Goal: Task Accomplishment & Management: Complete application form

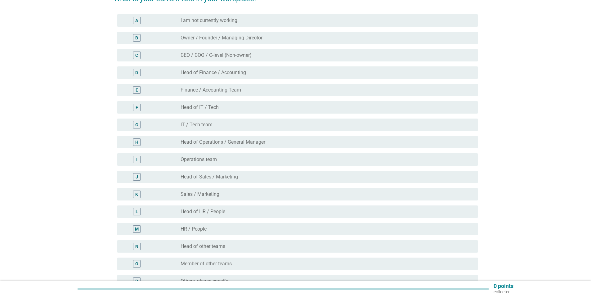
scroll to position [93, 0]
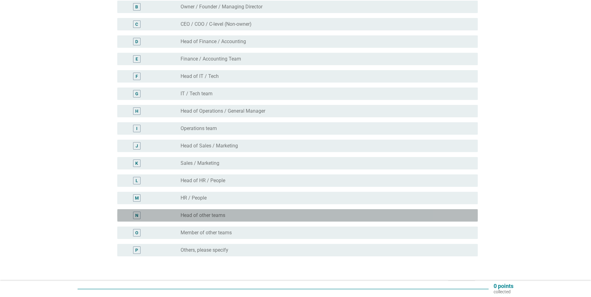
click at [214, 216] on label "Head of other teams" at bounding box center [203, 215] width 45 height 6
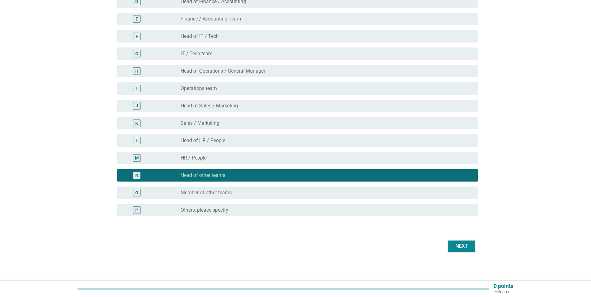
scroll to position [134, 0]
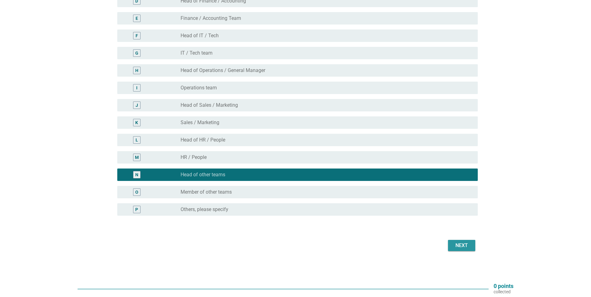
click at [455, 247] on div "Next" at bounding box center [461, 245] width 17 height 7
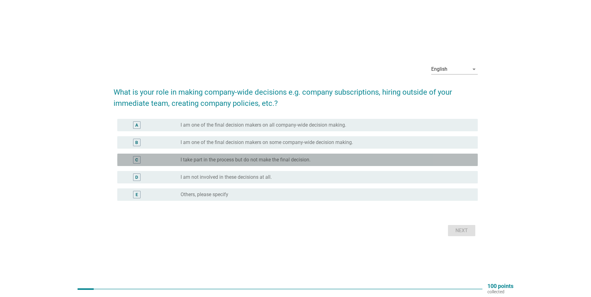
click at [277, 165] on div "C radio_button_unchecked I take part in the process but do not make the final d…" at bounding box center [297, 160] width 361 height 12
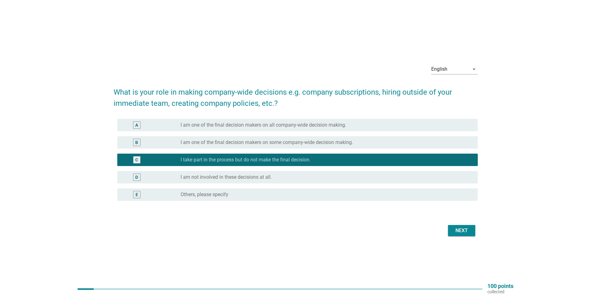
click at [464, 230] on div "Next" at bounding box center [461, 230] width 17 height 7
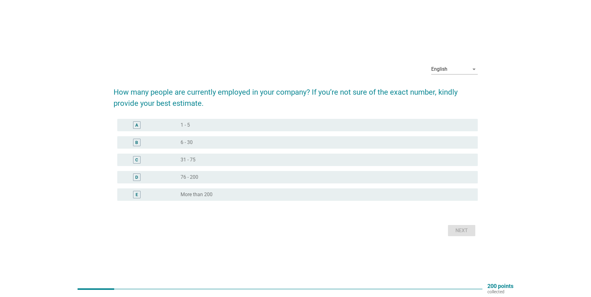
click at [245, 120] on div "A radio_button_unchecked 1 - 5" at bounding box center [297, 125] width 361 height 12
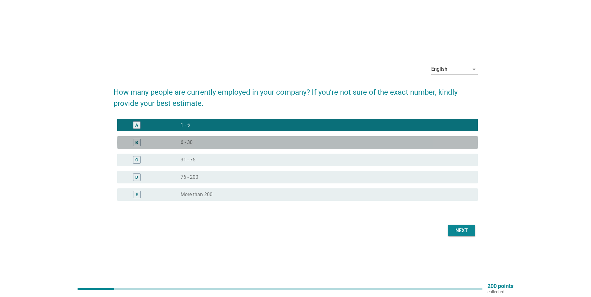
click at [251, 147] on div "B radio_button_unchecked 6 - 30" at bounding box center [297, 142] width 361 height 12
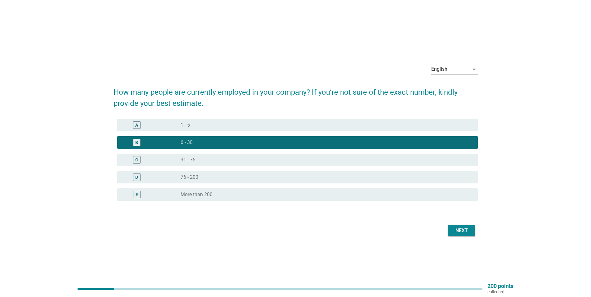
click at [466, 230] on div "Next" at bounding box center [461, 230] width 17 height 7
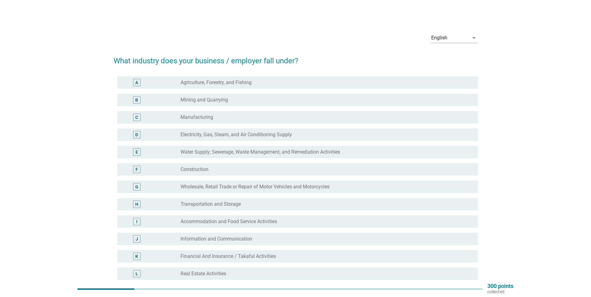
click at [276, 136] on label "Electricity, Gas, Steam, and Air Conditioning Supply" at bounding box center [236, 135] width 111 height 6
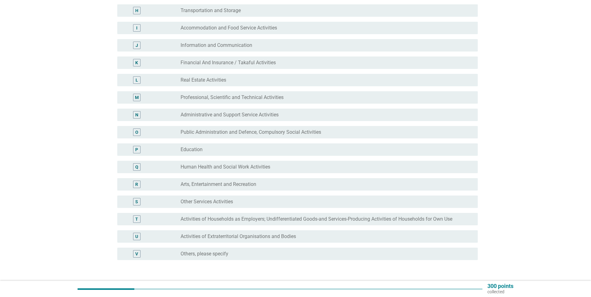
scroll to position [238, 0]
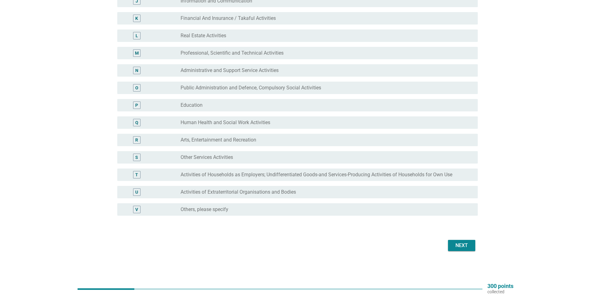
click at [452, 242] on button "Next" at bounding box center [461, 245] width 27 height 11
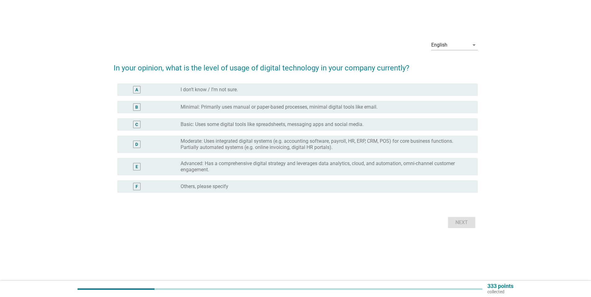
scroll to position [0, 0]
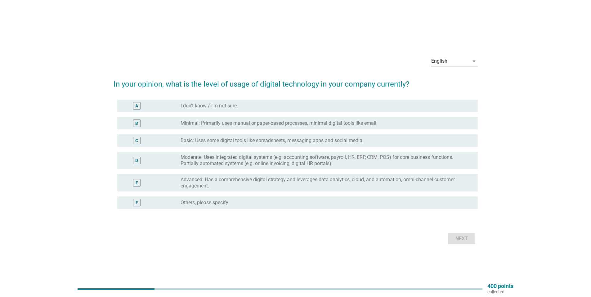
click at [247, 183] on label "Advanced: Has a comprehensive digital strategy and leverages data analytics, cl…" at bounding box center [324, 183] width 287 height 12
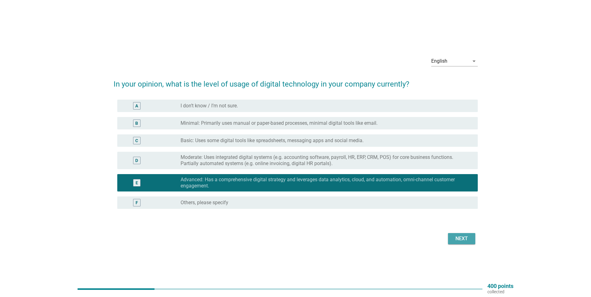
click at [461, 237] on div "Next" at bounding box center [461, 238] width 17 height 7
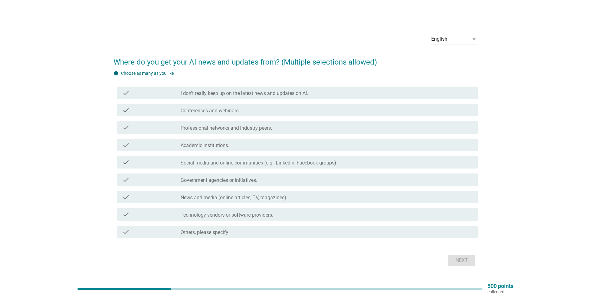
click at [225, 111] on label "Conferences and webinars." at bounding box center [210, 111] width 59 height 6
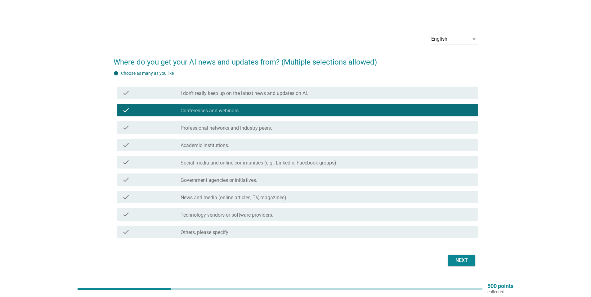
click at [466, 263] on div "Next" at bounding box center [461, 260] width 17 height 7
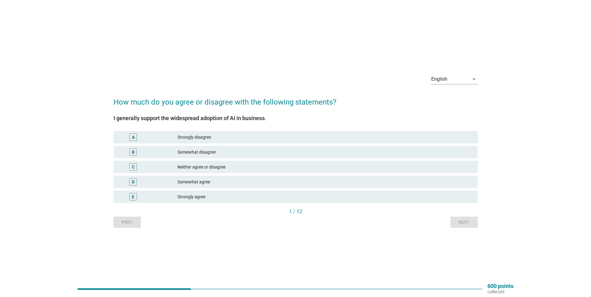
click at [211, 165] on div "Neither agree or disagree" at bounding box center [326, 166] width 296 height 7
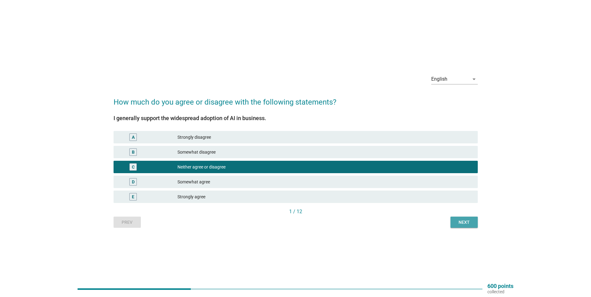
click at [463, 219] on div "Next" at bounding box center [464, 222] width 17 height 7
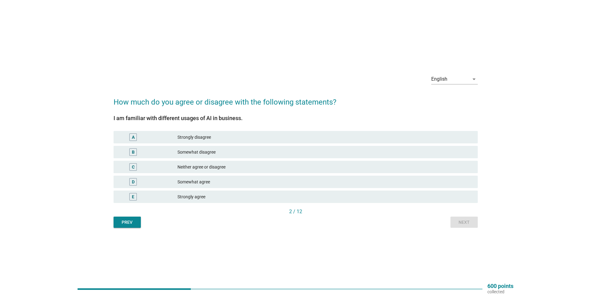
click at [208, 177] on div "D Somewhat agree" at bounding box center [296, 182] width 364 height 12
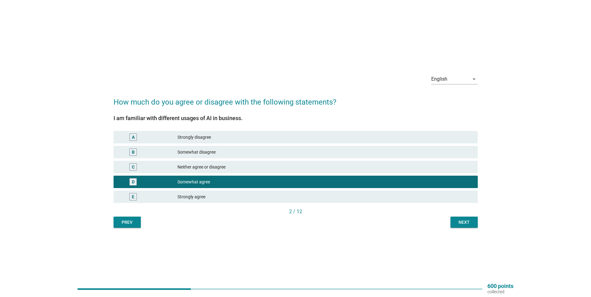
click at [467, 220] on div "Next" at bounding box center [464, 222] width 17 height 7
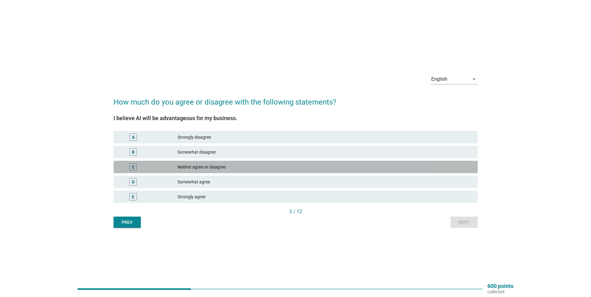
click at [205, 168] on div "Neither agree or disagree" at bounding box center [326, 166] width 296 height 7
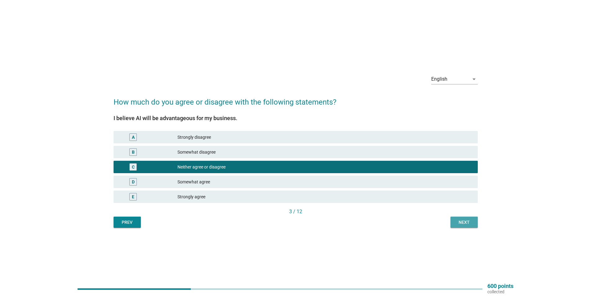
click at [460, 227] on button "Next" at bounding box center [464, 222] width 27 height 11
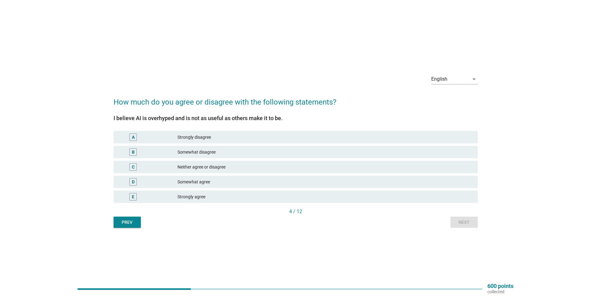
click at [218, 197] on div "Strongly agree" at bounding box center [326, 196] width 296 height 7
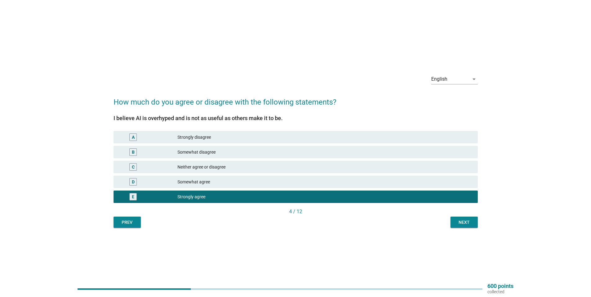
click at [472, 223] on div "Next" at bounding box center [464, 222] width 17 height 7
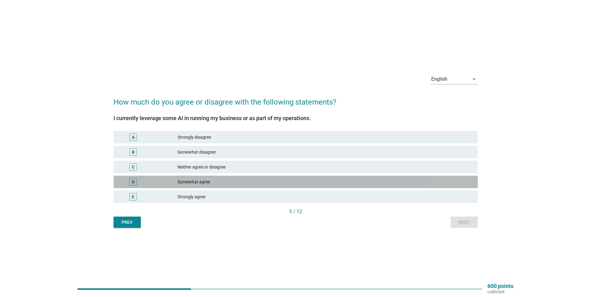
click at [217, 183] on div "Somewhat agree" at bounding box center [326, 181] width 296 height 7
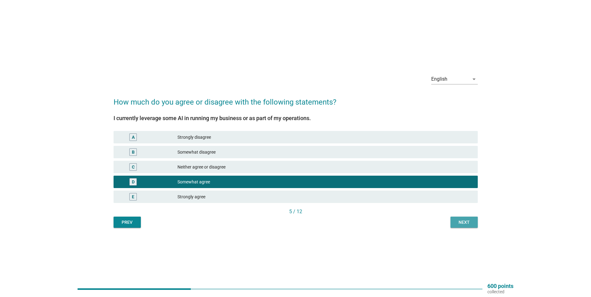
click at [474, 219] on button "Next" at bounding box center [464, 222] width 27 height 11
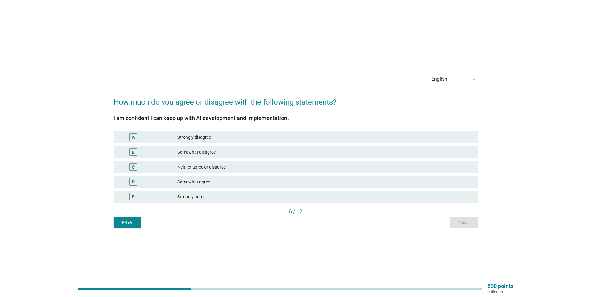
click at [203, 137] on div "Strongly disagree" at bounding box center [326, 136] width 296 height 7
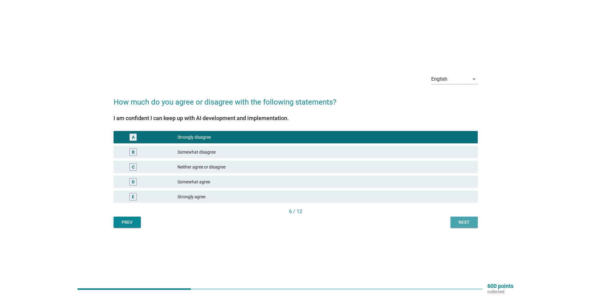
click at [459, 224] on div "Next" at bounding box center [464, 222] width 17 height 7
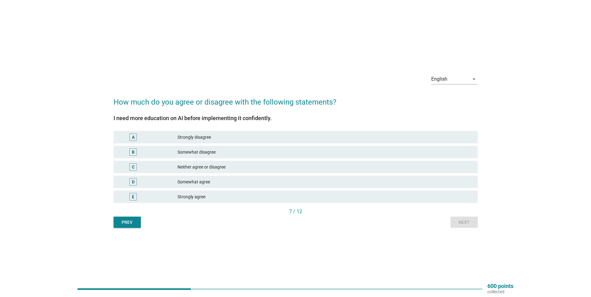
click at [206, 197] on div "Strongly agree" at bounding box center [326, 196] width 296 height 7
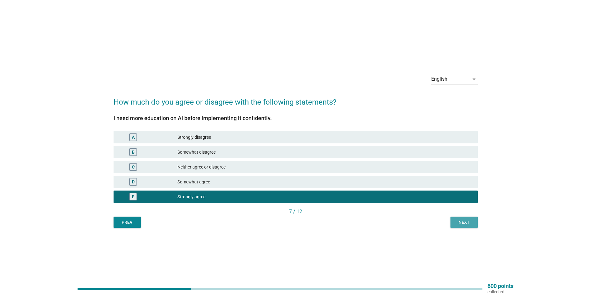
click at [464, 224] on div "Next" at bounding box center [464, 222] width 17 height 7
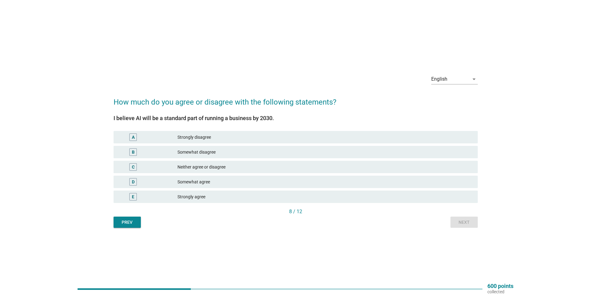
click at [203, 182] on div "Somewhat agree" at bounding box center [326, 181] width 296 height 7
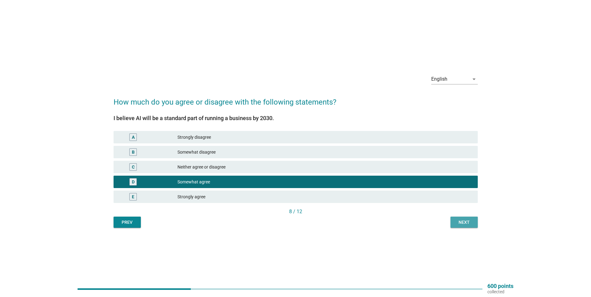
click at [469, 221] on div "Next" at bounding box center [464, 222] width 17 height 7
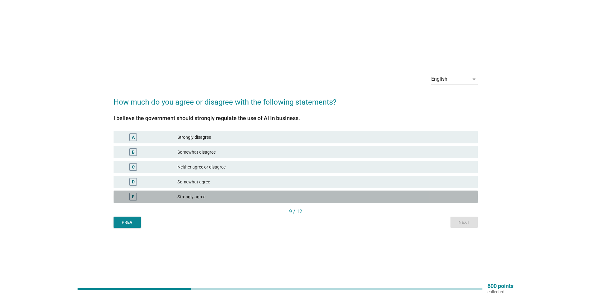
click at [237, 192] on div "E Strongly agree" at bounding box center [296, 197] width 364 height 12
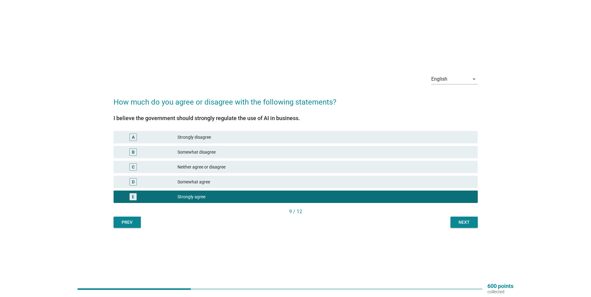
click at [468, 227] on button "Next" at bounding box center [464, 222] width 27 height 11
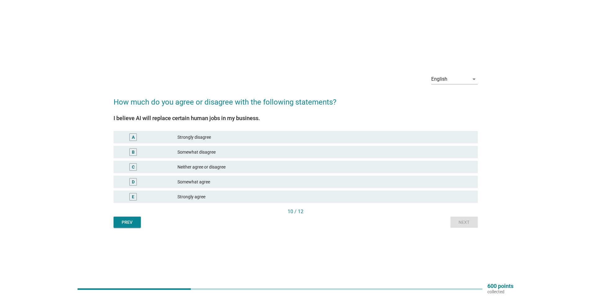
click at [350, 204] on div "I believe AI will replace certain human jobs in my business. A Strongly disagre…" at bounding box center [296, 161] width 364 height 93
click at [348, 201] on div "E Strongly agree" at bounding box center [296, 197] width 364 height 12
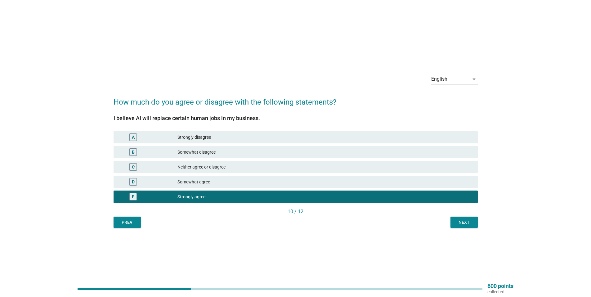
click at [463, 222] on div "Next" at bounding box center [464, 222] width 17 height 7
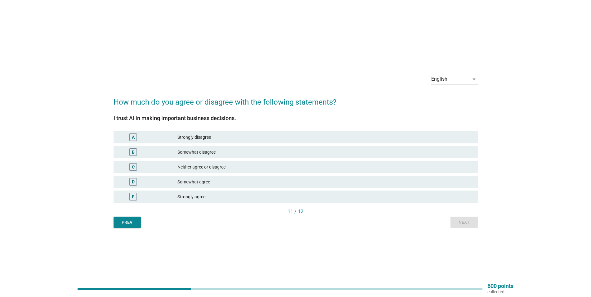
click at [246, 140] on div "Strongly disagree" at bounding box center [326, 136] width 296 height 7
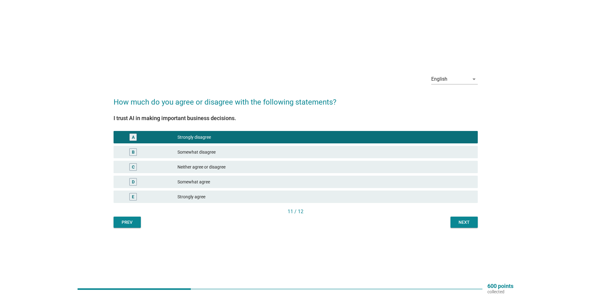
click at [470, 224] on div "Next" at bounding box center [464, 222] width 17 height 7
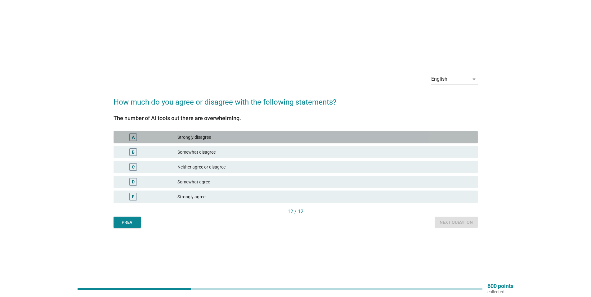
click at [215, 138] on div "Strongly disagree" at bounding box center [326, 136] width 296 height 7
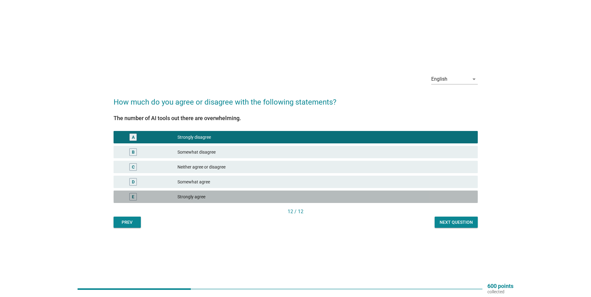
click at [225, 199] on div "Strongly agree" at bounding box center [326, 196] width 296 height 7
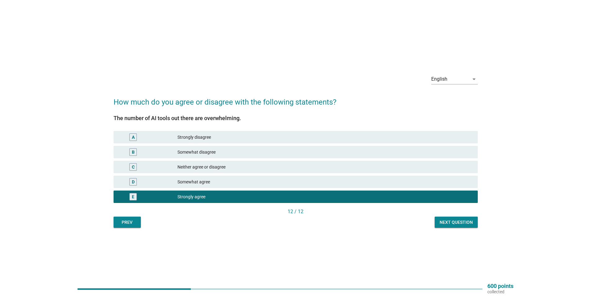
click at [459, 225] on div "Next question" at bounding box center [456, 222] width 33 height 7
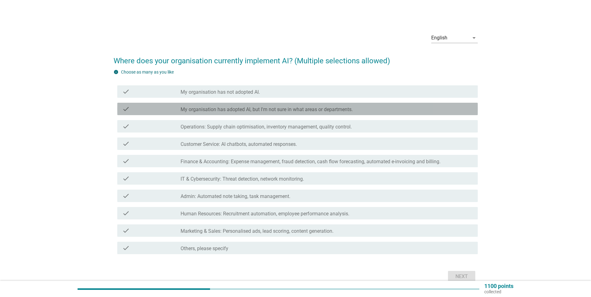
click at [254, 112] on label "My organisation has adopted AI, but I'm not sure in what areas or departments." at bounding box center [267, 109] width 172 height 6
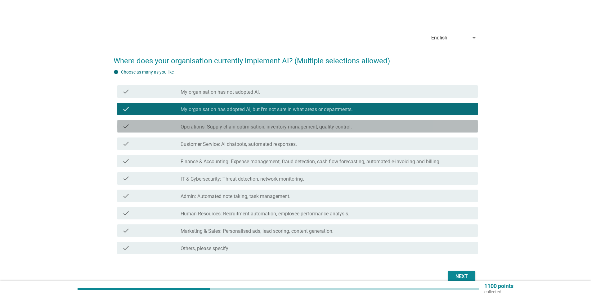
click at [369, 126] on div "check_box_outline_blank Operations: Supply chain optimisation, inventory manage…" at bounding box center [327, 126] width 292 height 7
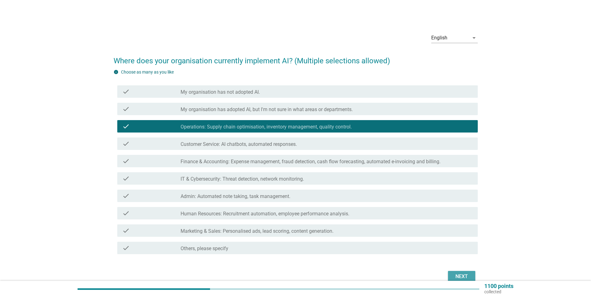
click at [463, 274] on div "Next" at bounding box center [461, 276] width 17 height 7
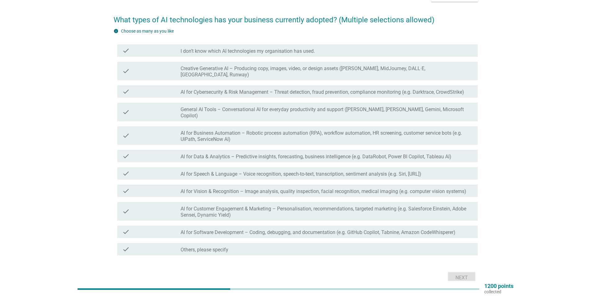
scroll to position [30, 0]
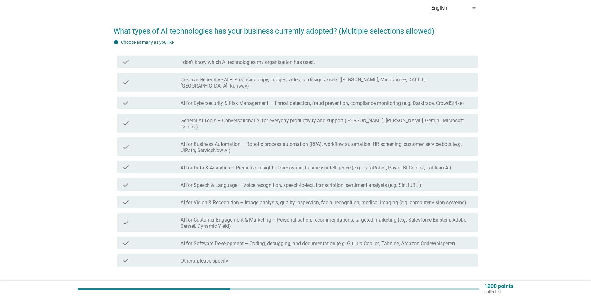
click at [247, 78] on label "Creative Generative AI – Producing copy, images, video, or design assets ([PERS…" at bounding box center [327, 83] width 292 height 12
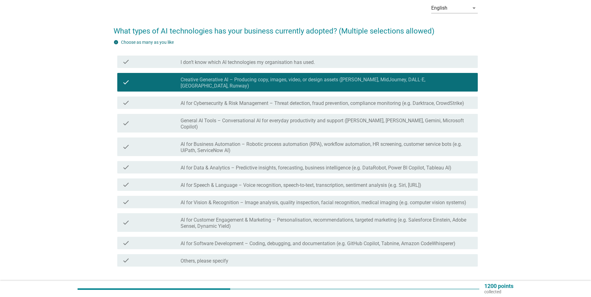
click at [273, 118] on label "General AI Tools – Conversational AI for everyday productivity and support ([PE…" at bounding box center [327, 124] width 292 height 12
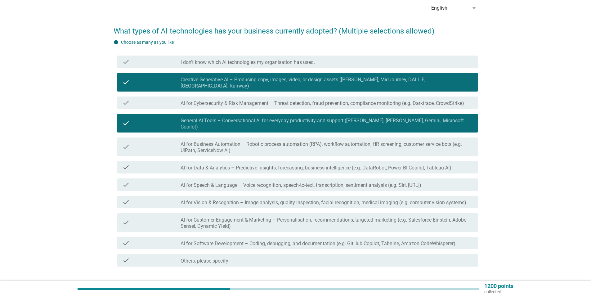
click at [460, 285] on div "Next" at bounding box center [461, 288] width 17 height 7
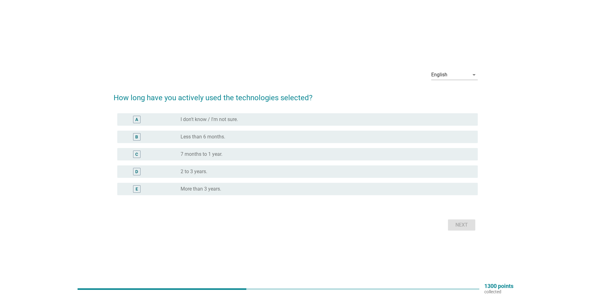
click at [211, 132] on div "B radio_button_unchecked Less than 6 months." at bounding box center [297, 137] width 361 height 12
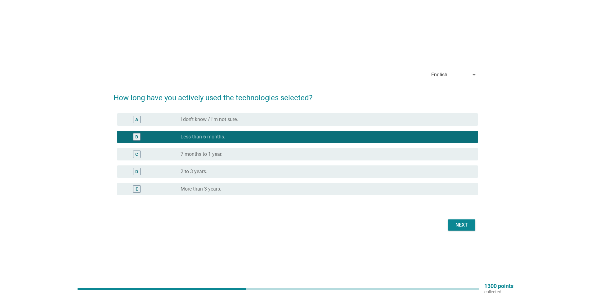
click at [463, 220] on button "Next" at bounding box center [461, 224] width 27 height 11
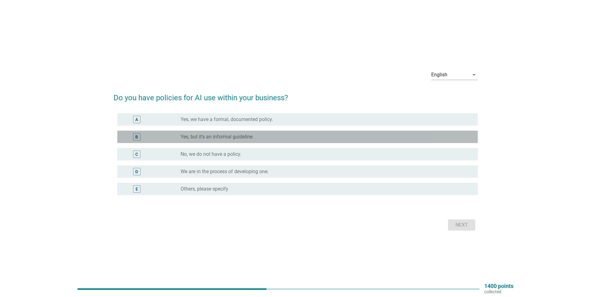
click at [235, 141] on div "B radio_button_unchecked Yes, but it's an informal guideline." at bounding box center [297, 137] width 361 height 12
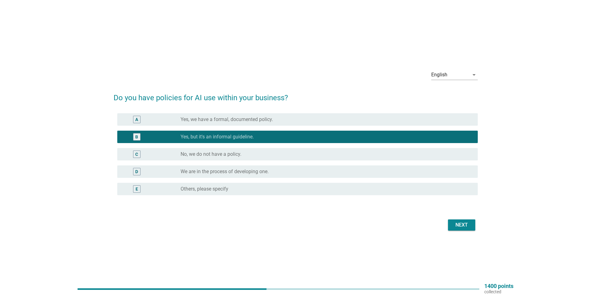
click at [455, 232] on div "Next" at bounding box center [296, 225] width 364 height 15
click at [456, 225] on div "Next" at bounding box center [461, 224] width 17 height 7
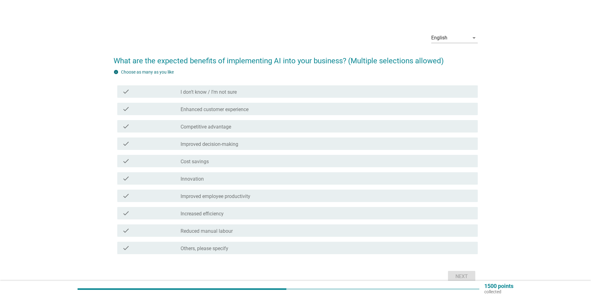
click at [217, 214] on label "Increased efficiency" at bounding box center [202, 214] width 43 height 6
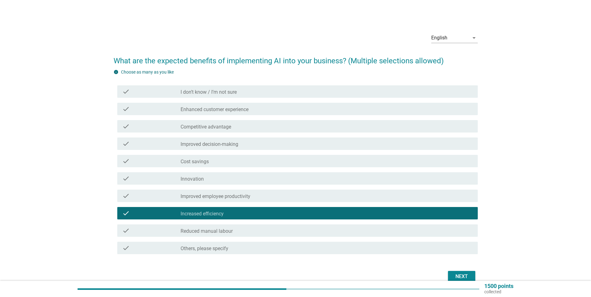
click at [218, 195] on label "Improved employee productivity" at bounding box center [216, 196] width 70 height 6
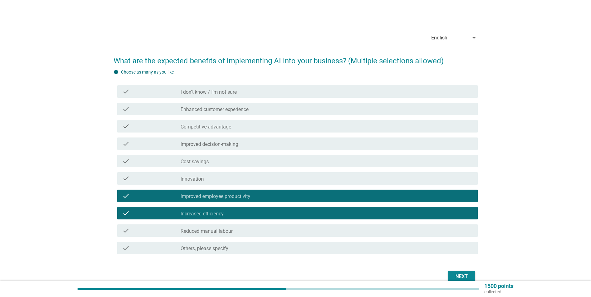
click at [238, 183] on div "check check_box_outline_blank Innovation" at bounding box center [297, 178] width 361 height 12
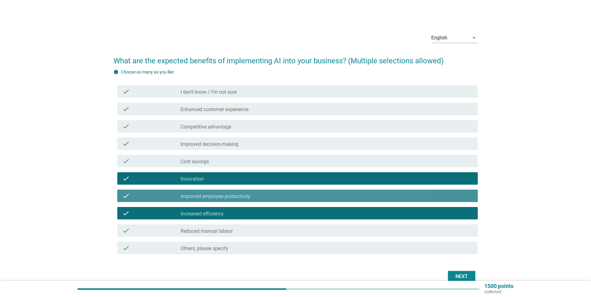
drag, startPoint x: 234, startPoint y: 200, endPoint x: 233, endPoint y: 193, distance: 6.3
click at [233, 200] on div "check check_box Improved employee productivity" at bounding box center [297, 196] width 361 height 12
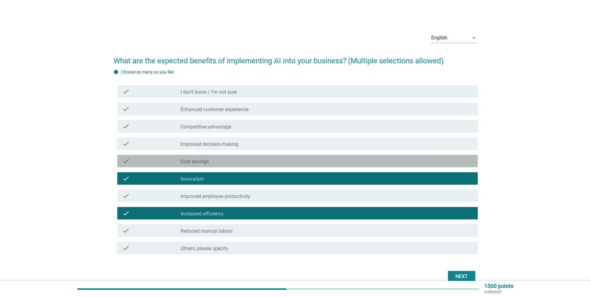
click at [224, 160] on div "check_box_outline_blank Cost savings" at bounding box center [327, 160] width 292 height 7
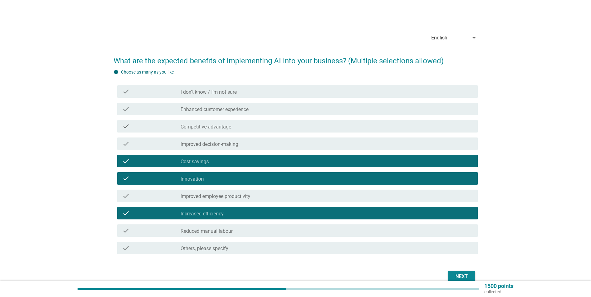
click at [455, 274] on div "Next" at bounding box center [461, 276] width 17 height 7
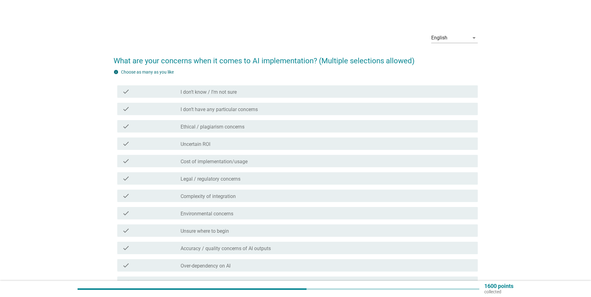
scroll to position [31, 0]
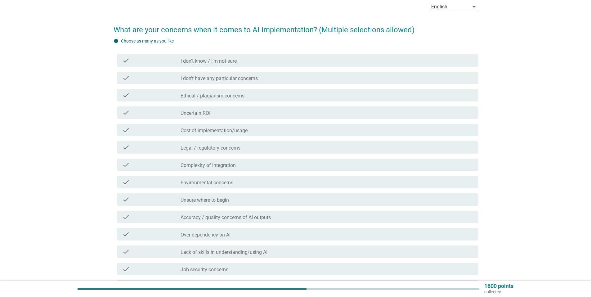
click at [231, 99] on div "check check_box_outline_blank Ethical / plagiarism concerns" at bounding box center [297, 95] width 361 height 12
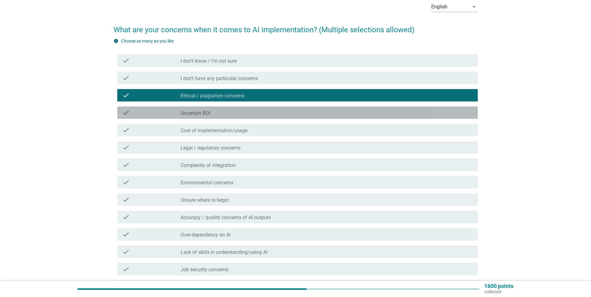
click at [232, 111] on div "check_box_outline_blank Uncertain ROI" at bounding box center [327, 112] width 292 height 7
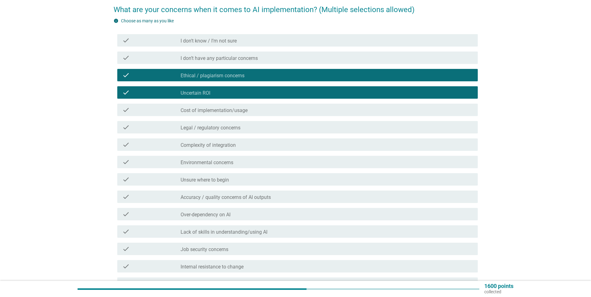
scroll to position [62, 0]
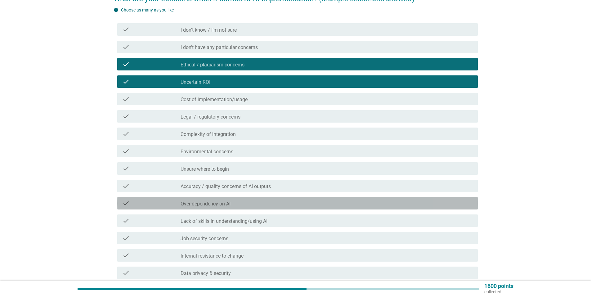
click at [219, 203] on label "Over-dependency on AI" at bounding box center [206, 204] width 50 height 6
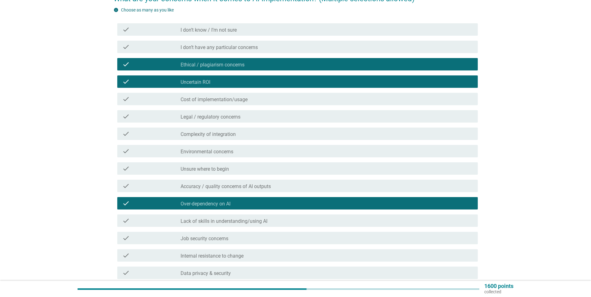
click at [270, 189] on label "Accuracy / quality concerns of AI outputs" at bounding box center [226, 186] width 90 height 6
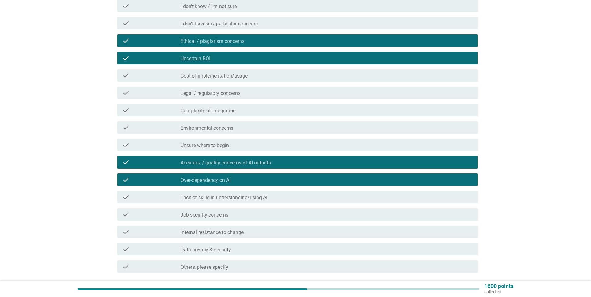
scroll to position [135, 0]
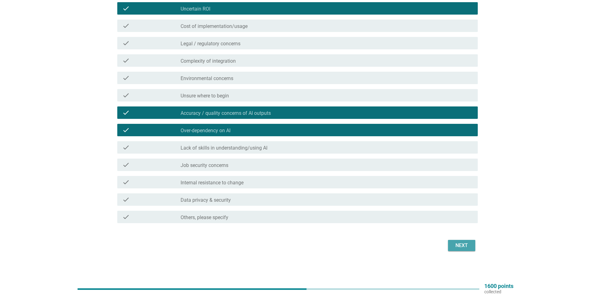
click at [448, 245] on button "Next" at bounding box center [461, 245] width 27 height 11
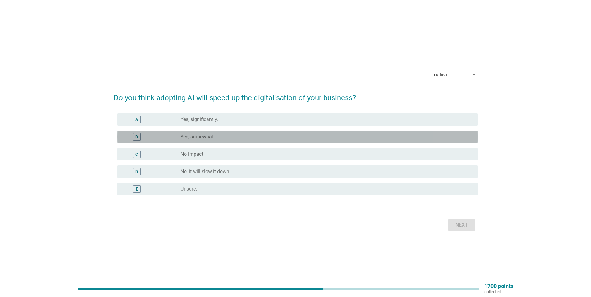
click at [187, 140] on div "radio_button_unchecked Yes, somewhat." at bounding box center [327, 136] width 292 height 7
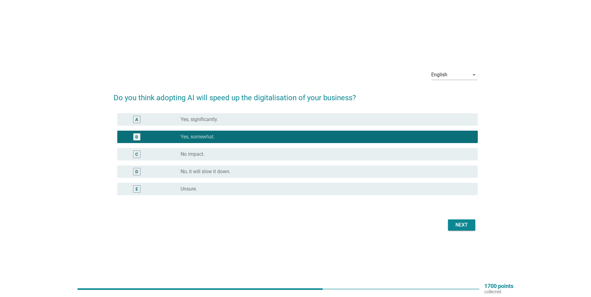
click at [452, 226] on button "Next" at bounding box center [461, 224] width 27 height 11
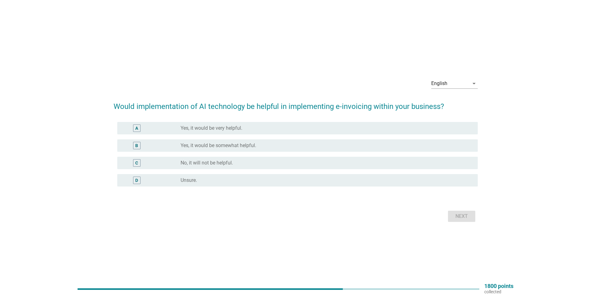
click at [270, 130] on div "radio_button_unchecked Yes, it would be very helpful." at bounding box center [324, 128] width 287 height 6
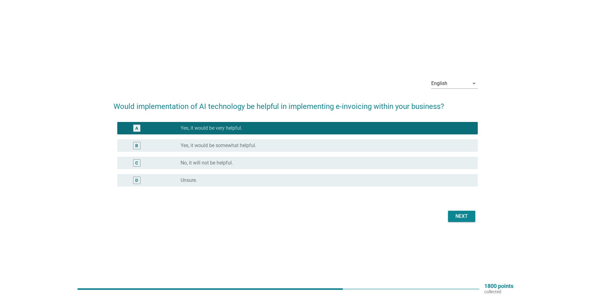
click at [452, 216] on button "Next" at bounding box center [461, 216] width 27 height 11
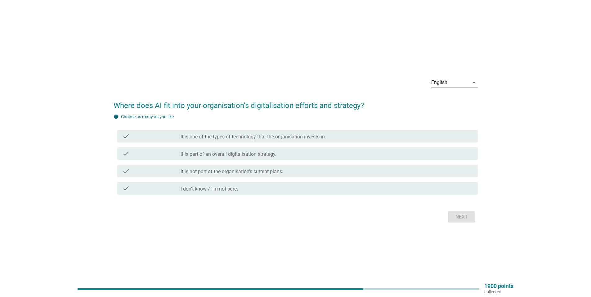
click at [311, 155] on div "check_box_outline_blank It is part of an overall digitalisation strategy." at bounding box center [327, 153] width 292 height 7
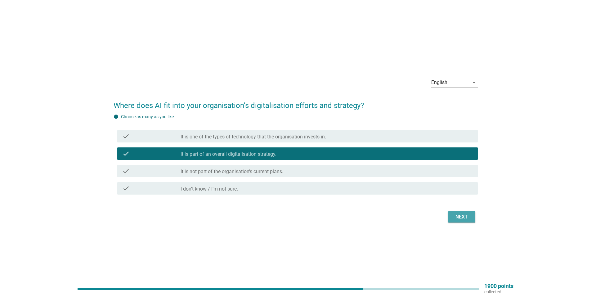
click at [454, 216] on div "Next" at bounding box center [461, 216] width 17 height 7
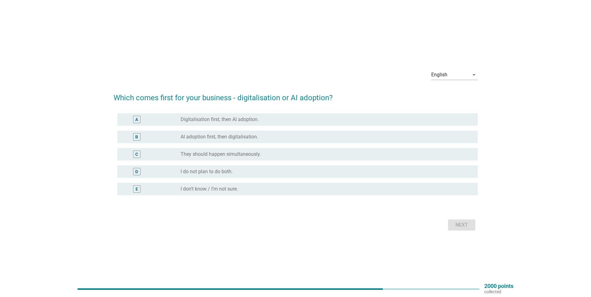
click at [263, 138] on div "radio_button_unchecked AI adoption first, then digitalisation." at bounding box center [324, 137] width 287 height 6
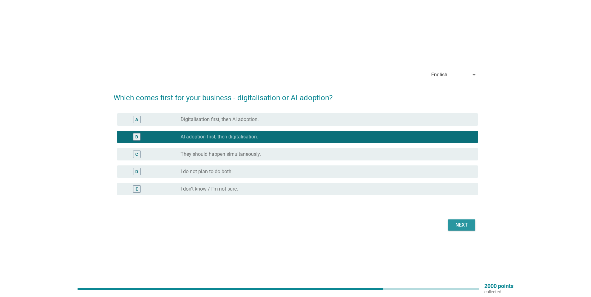
click at [460, 228] on button "Next" at bounding box center [461, 224] width 27 height 11
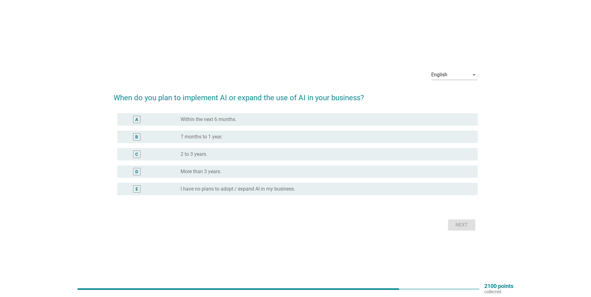
click at [243, 121] on div "radio_button_unchecked Within the next 6 months." at bounding box center [324, 119] width 287 height 6
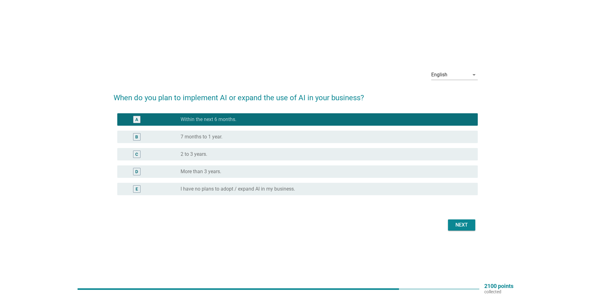
click at [456, 219] on button "Next" at bounding box center [461, 224] width 27 height 11
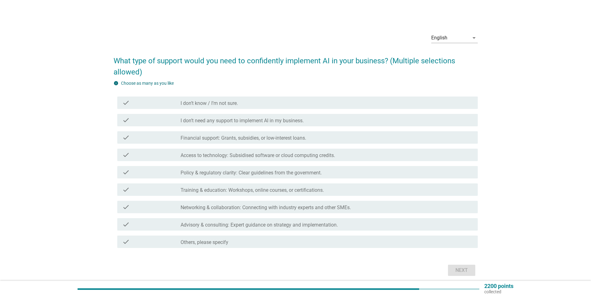
click at [229, 158] on label "Access to technology: Subsidised software or cloud computing credits." at bounding box center [258, 155] width 155 height 6
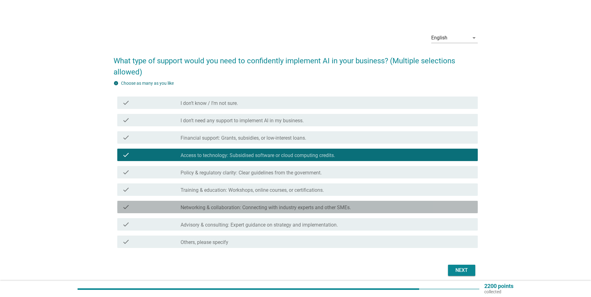
click at [223, 209] on label "Networking & collaboration: Connecting with industry experts and other SMEs." at bounding box center [266, 208] width 170 height 6
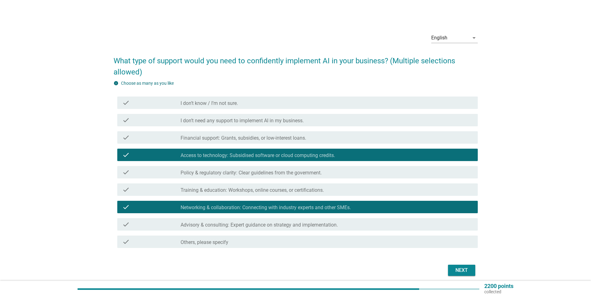
click at [244, 192] on label "Training & education: Workshops, online courses, or certifications." at bounding box center [252, 190] width 143 height 6
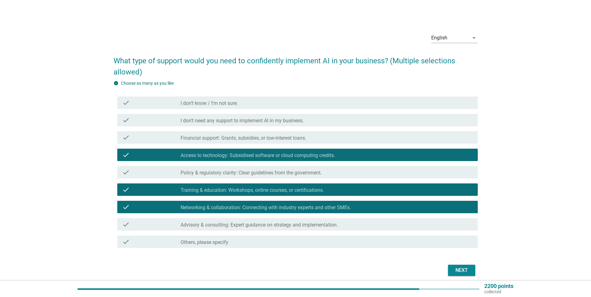
click at [468, 274] on div "Next" at bounding box center [461, 270] width 17 height 7
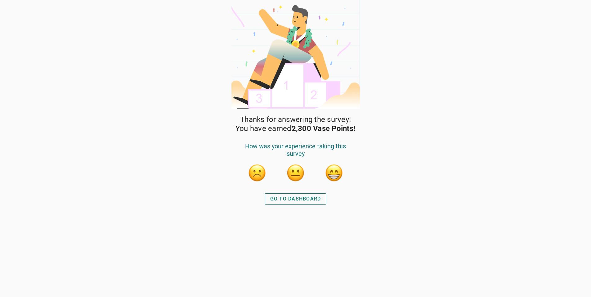
click at [295, 178] on button "button" at bounding box center [296, 173] width 19 height 19
